Goal: Communication & Community: Answer question/provide support

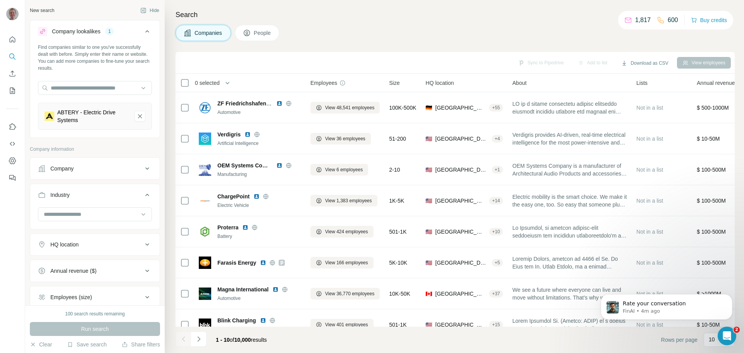
scroll to position [155, 0]
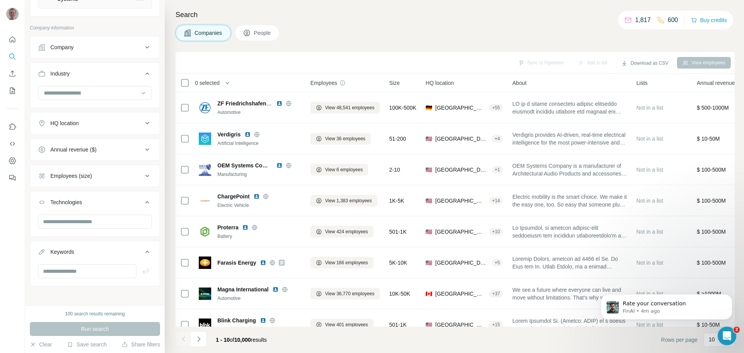
click at [727, 332] on icon "Open Intercom Messenger" at bounding box center [727, 336] width 13 height 13
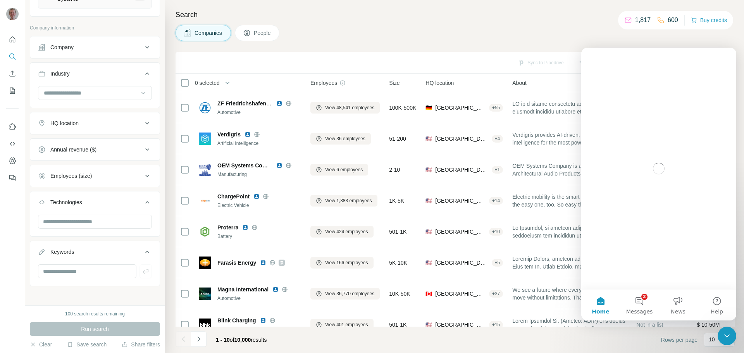
scroll to position [0, 0]
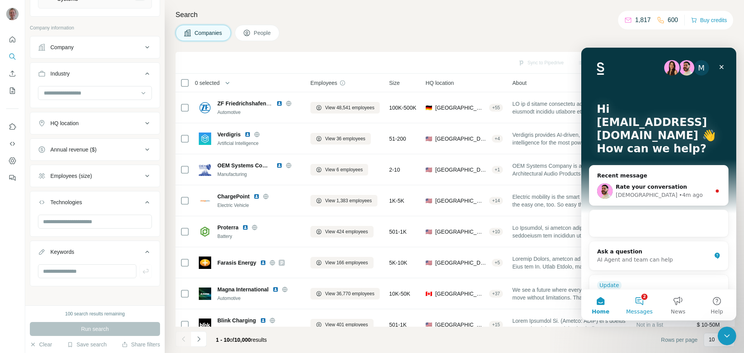
click at [637, 296] on button "2 Messages" at bounding box center [639, 304] width 39 height 31
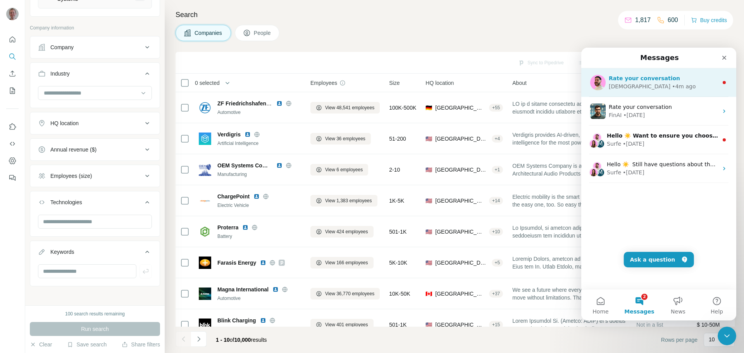
click at [664, 80] on span "Rate your conversation" at bounding box center [644, 78] width 71 height 6
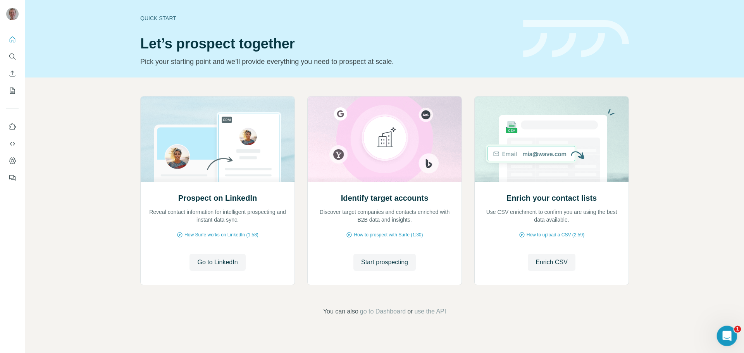
click at [735, 338] on html at bounding box center [726, 335] width 19 height 19
click at [722, 336] on icon "Open Intercom Messenger" at bounding box center [726, 335] width 13 height 13
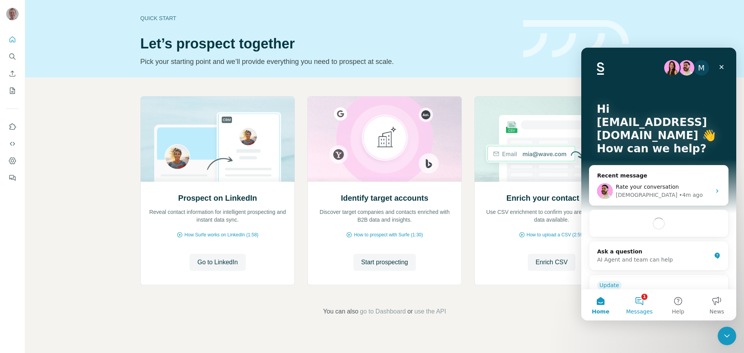
click at [635, 301] on button "1 Messages" at bounding box center [639, 304] width 39 height 31
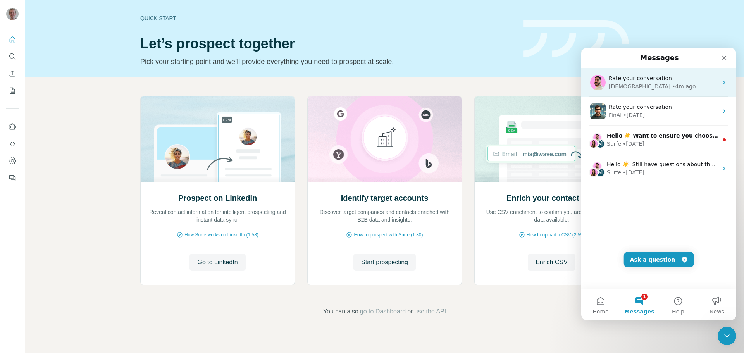
click at [633, 71] on div "Rate your conversation [PERSON_NAME] • 4m ago" at bounding box center [658, 82] width 155 height 29
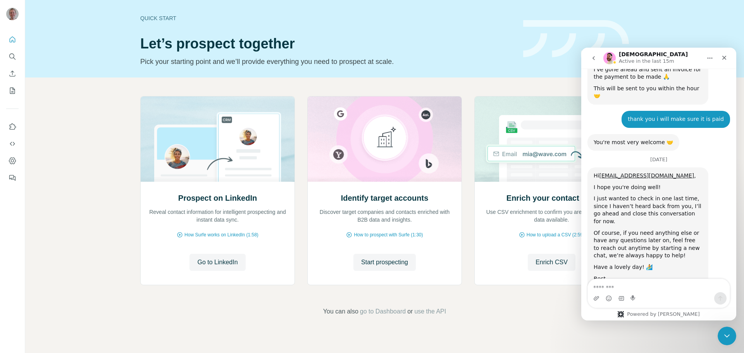
scroll to position [977, 0]
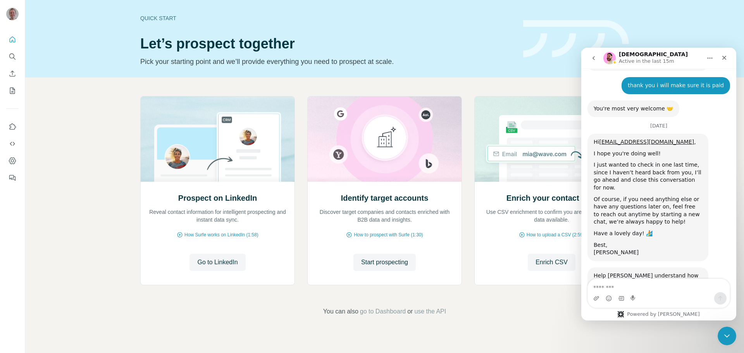
click at [641, 289] on textarea "Message…" at bounding box center [659, 285] width 142 height 13
type textarea "**********"
click at [717, 299] on icon "Send a message…" at bounding box center [720, 298] width 6 height 6
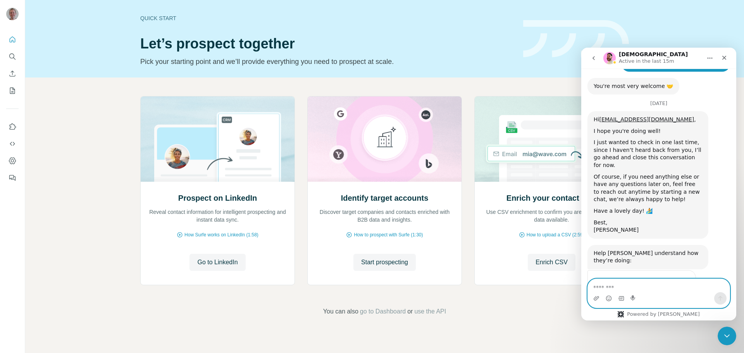
scroll to position [999, 0]
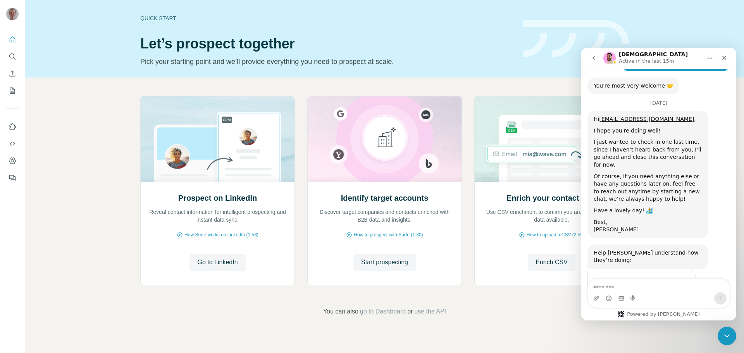
click at [687, 270] on div "Rate your conversation Terrible Bad OK Great Amazing" at bounding box center [642, 291] width 108 height 43
click at [679, 291] on span "Amazing" at bounding box center [678, 298] width 14 height 14
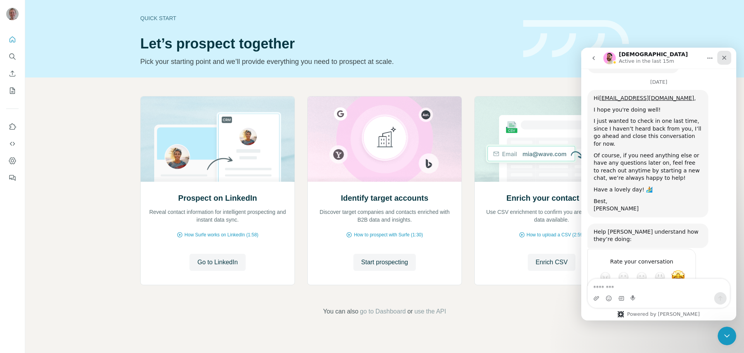
click at [725, 60] on icon "Close" at bounding box center [724, 58] width 6 height 6
